Goal: Transaction & Acquisition: Purchase product/service

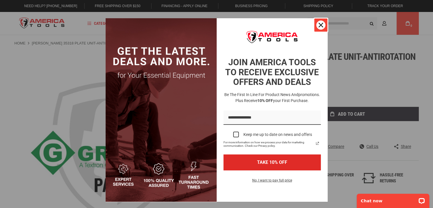
click at [319, 23] on icon "close icon" at bounding box center [321, 25] width 5 height 5
